Goal: Obtain resource: Download file/media

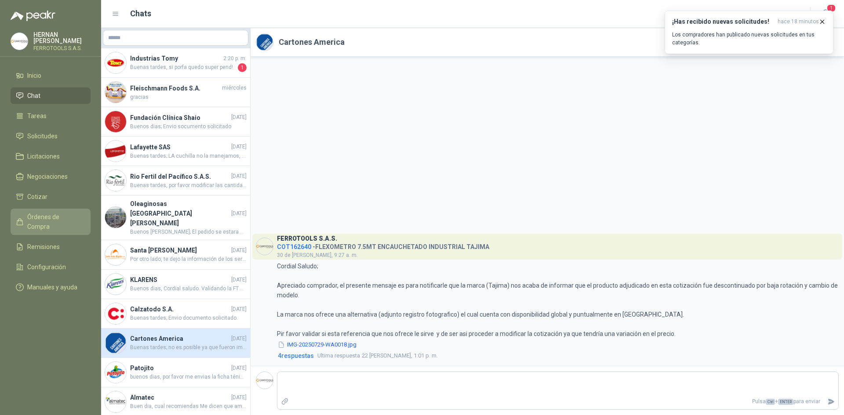
click at [63, 214] on span "Órdenes de Compra" at bounding box center [54, 221] width 55 height 19
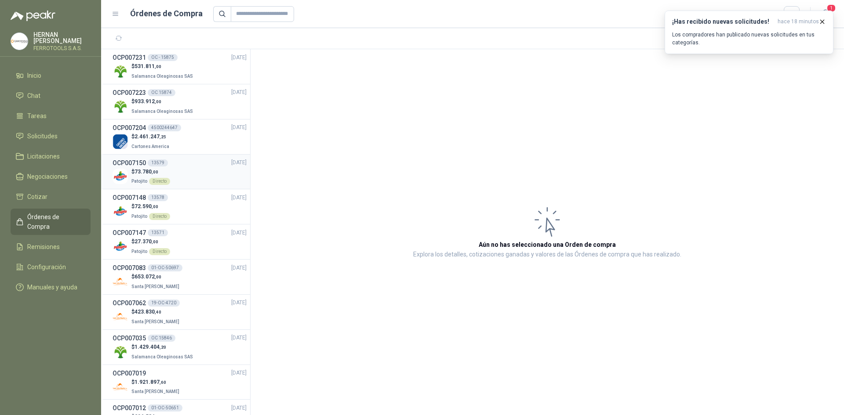
click at [178, 170] on div "$ 73.780 ,00 Patojito Directo" at bounding box center [180, 177] width 134 height 18
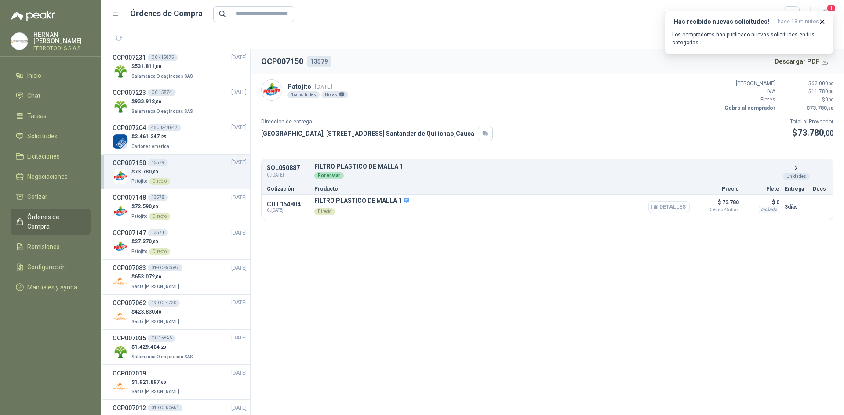
click at [665, 211] on button "Detalles" at bounding box center [668, 207] width 41 height 12
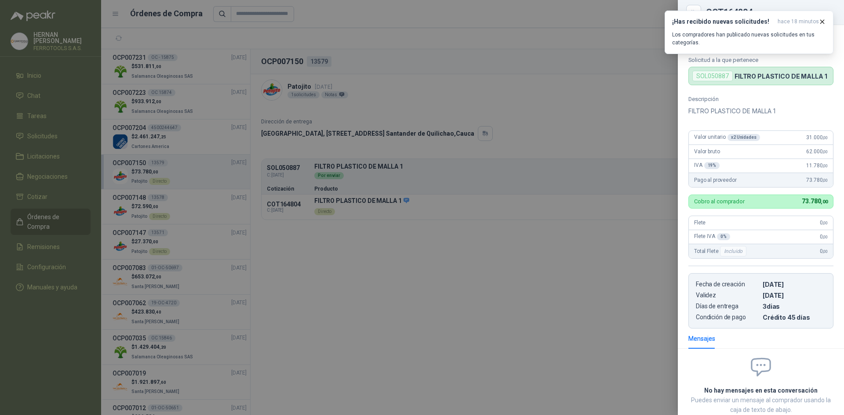
click at [331, 243] on div at bounding box center [422, 207] width 844 height 415
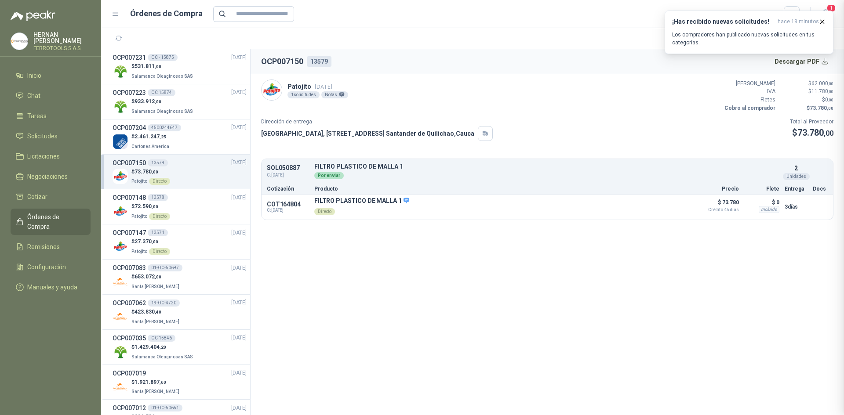
scroll to position [59, 0]
click at [175, 241] on div "$ 27.370 ,00 Patojito Directo" at bounding box center [180, 247] width 134 height 18
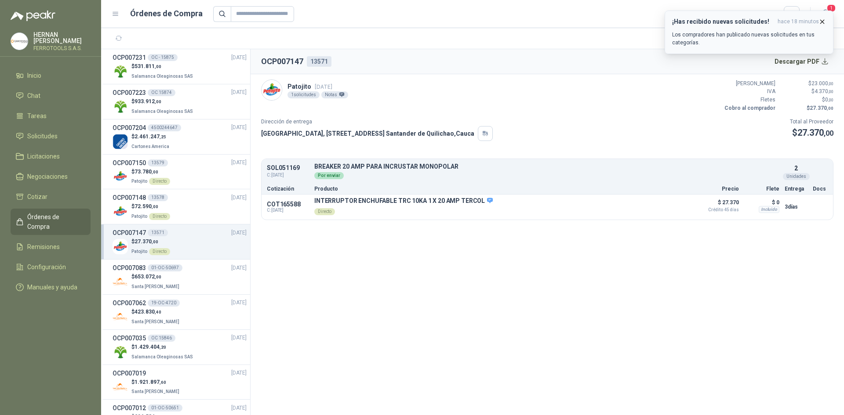
click at [822, 22] on icon "button" at bounding box center [823, 22] width 4 height 4
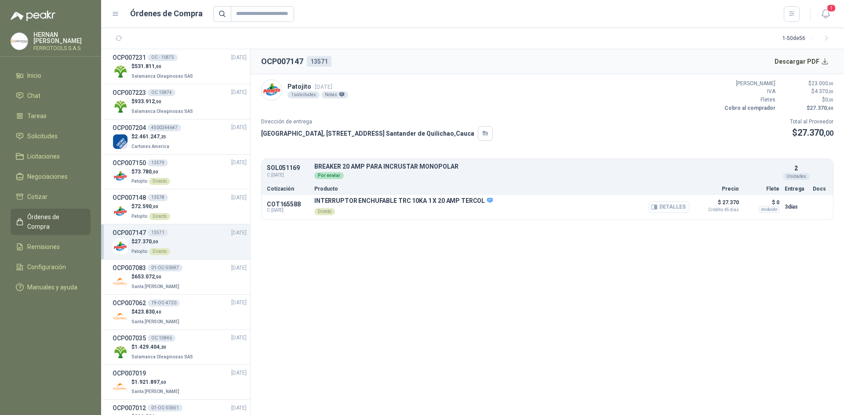
click at [681, 206] on button "Detalles" at bounding box center [668, 207] width 41 height 12
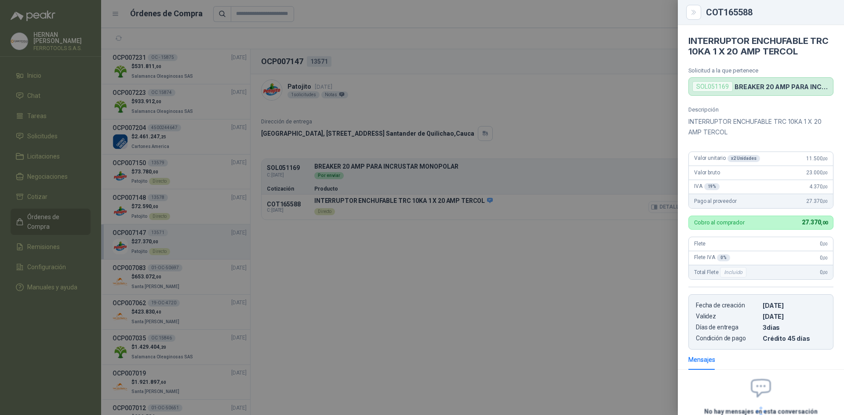
scroll to position [76, 0]
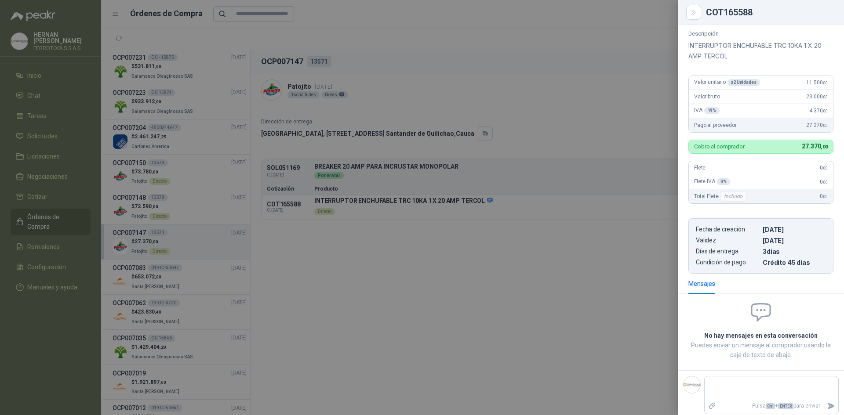
click at [430, 249] on div at bounding box center [422, 207] width 844 height 415
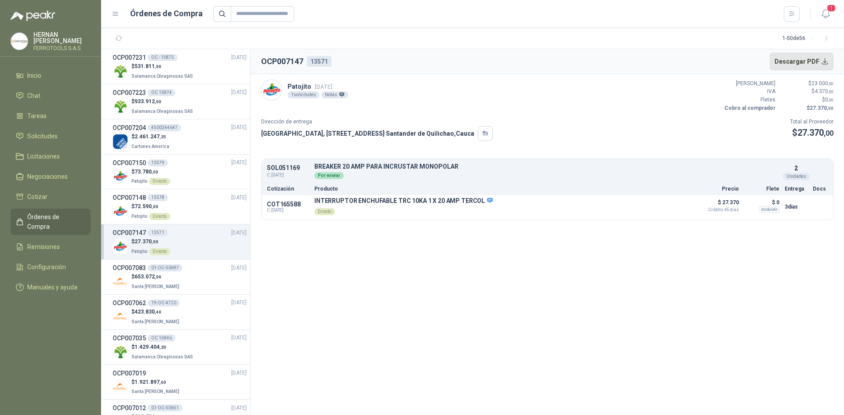
click at [807, 64] on button "Descargar PDF" at bounding box center [802, 62] width 64 height 18
click at [189, 182] on div "$ 73.780 ,00 Patojito Directo" at bounding box center [180, 177] width 134 height 18
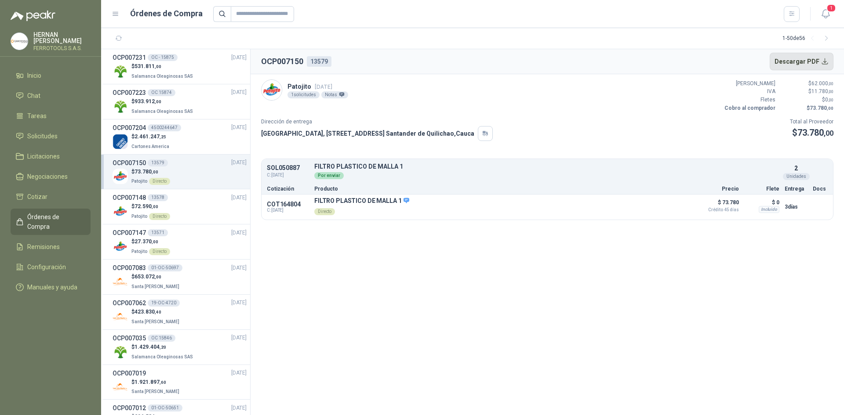
click at [824, 58] on button "Descargar PDF" at bounding box center [802, 62] width 64 height 18
